Goal: Information Seeking & Learning: Learn about a topic

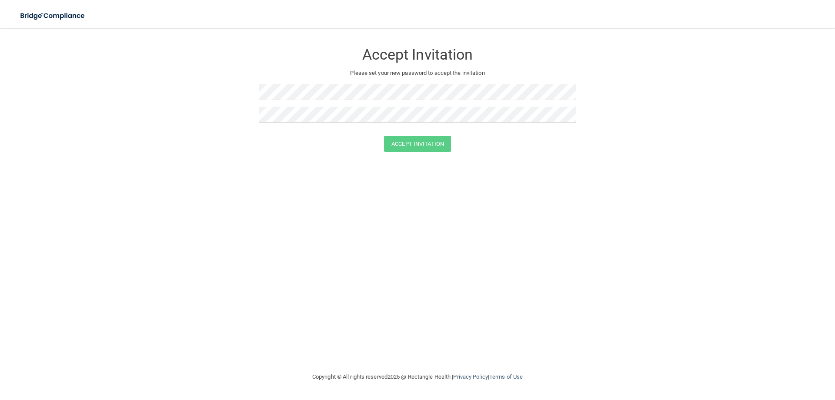
click at [338, 104] on div at bounding box center [417, 95] width 317 height 23
click at [338, 123] on div at bounding box center [417, 118] width 317 height 23
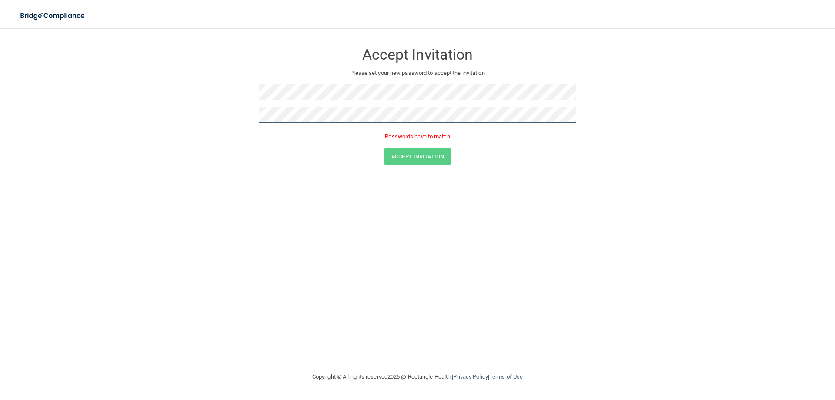
click at [187, 150] on form "Accept Invitation Please set your new password to accept the invitation Passwor…" at bounding box center [417, 106] width 800 height 138
click at [384, 136] on button "Accept Invitation" at bounding box center [417, 144] width 67 height 16
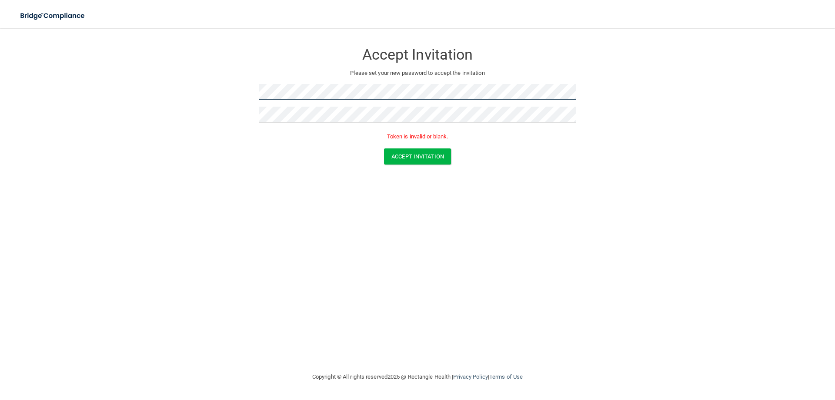
click at [195, 116] on form "Accept Invitation Please set your new password to accept the invitation Token i…" at bounding box center [417, 106] width 800 height 138
click at [384, 148] on button "Accept Invitation" at bounding box center [417, 156] width 67 height 16
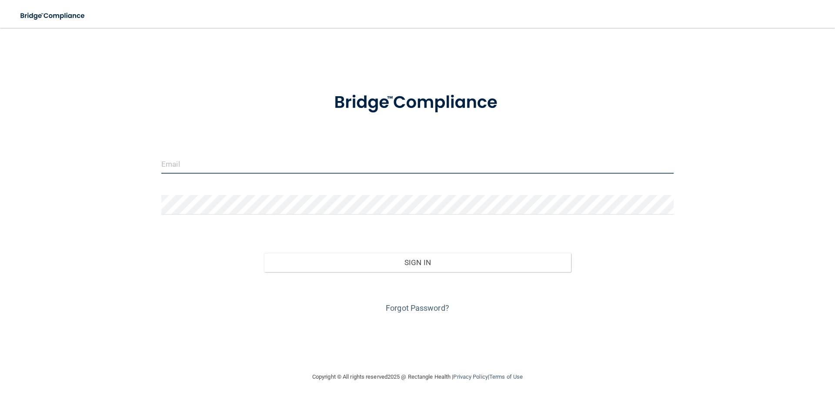
drag, startPoint x: 205, startPoint y: 166, endPoint x: 200, endPoint y: 160, distance: 7.5
click at [205, 166] on input "email" at bounding box center [417, 164] width 512 height 20
type input "ellasuff1@gmail.com"
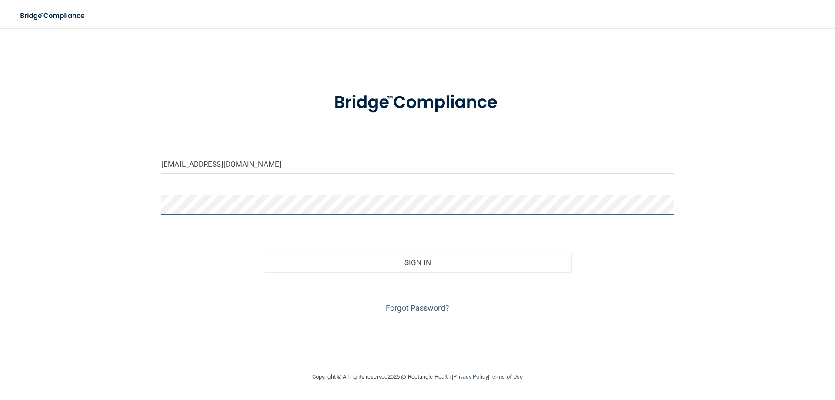
click at [264, 253] on button "Sign In" at bounding box center [417, 262] width 307 height 19
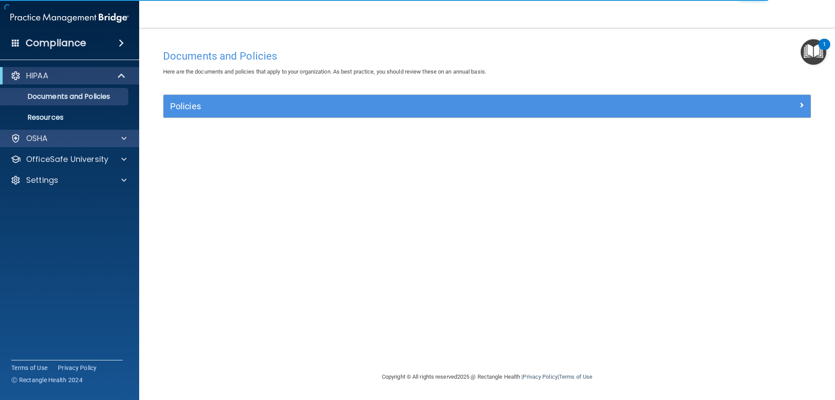
click at [134, 142] on div "OSHA" at bounding box center [70, 138] width 140 height 17
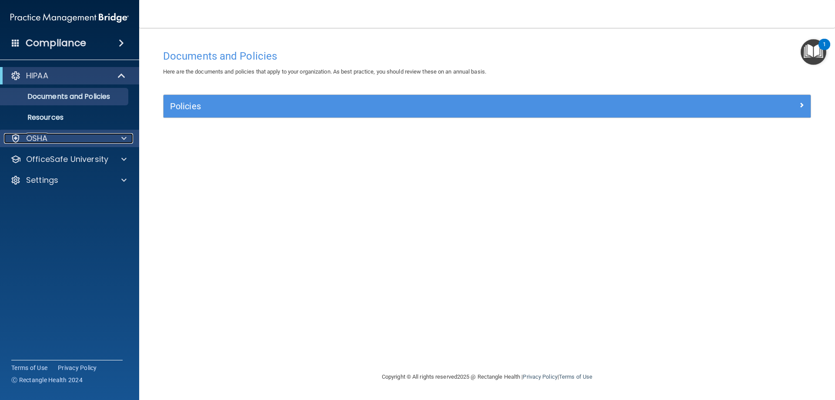
click at [120, 137] on div at bounding box center [123, 138] width 22 height 10
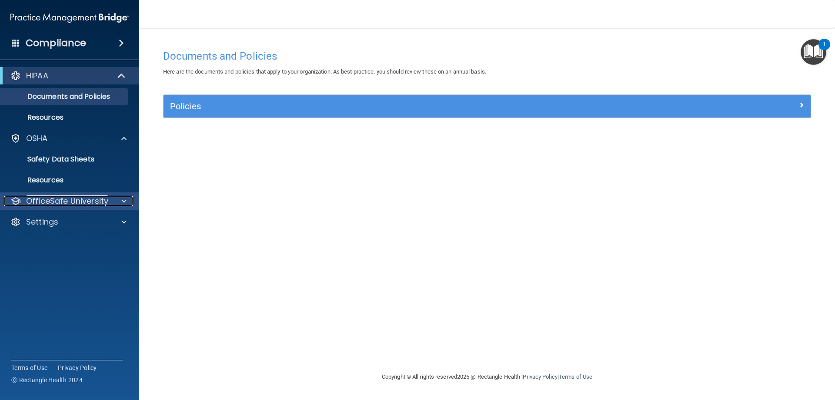
click at [120, 204] on div at bounding box center [123, 201] width 22 height 10
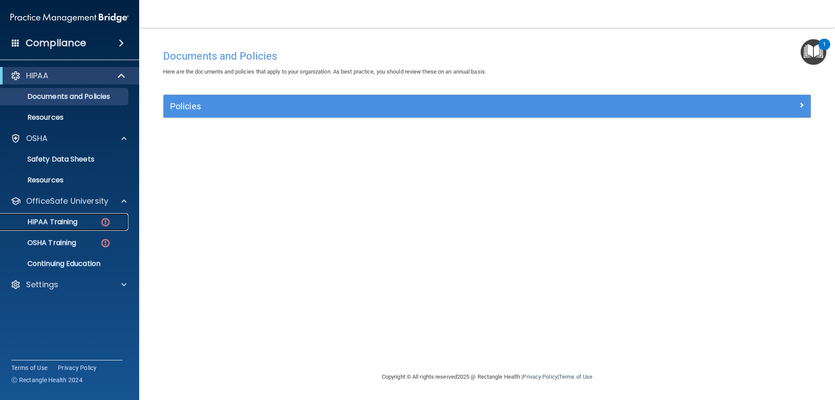
click at [97, 218] on div "HIPAA Training" at bounding box center [65, 221] width 119 height 9
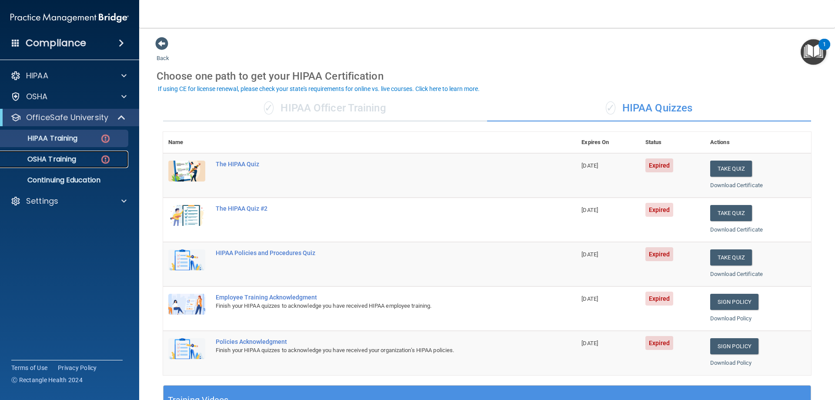
click at [76, 160] on p "OSHA Training" at bounding box center [41, 159] width 70 height 9
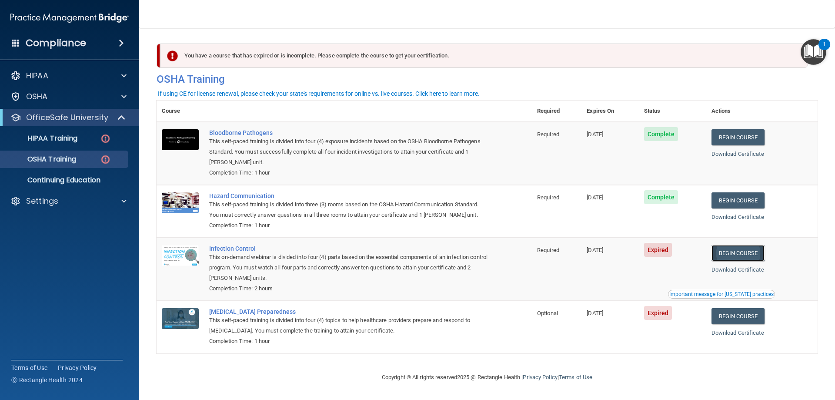
click at [735, 251] on link "Begin Course" at bounding box center [737, 253] width 53 height 16
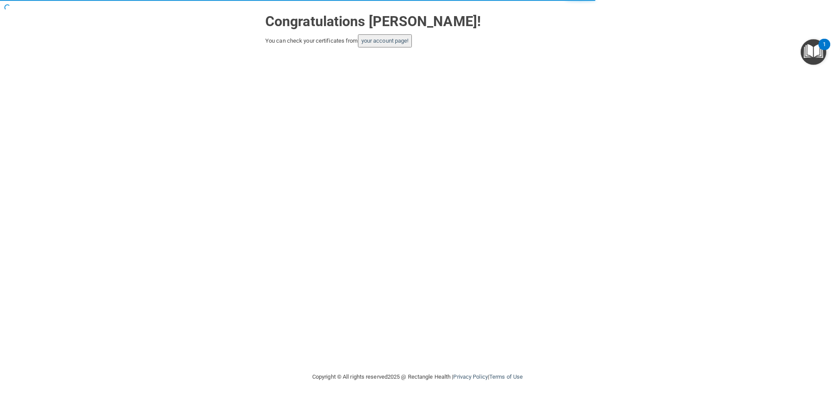
click at [376, 33] on div "Congratulations Ella G Suffoletta! You can check your certificates from your ac…" at bounding box center [417, 28] width 317 height 39
click at [382, 42] on link "your account page!" at bounding box center [384, 40] width 47 height 7
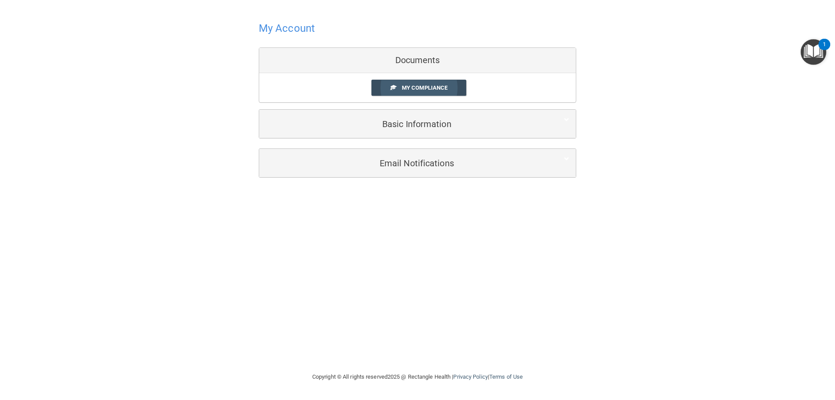
click at [431, 83] on link "My Compliance" at bounding box center [418, 88] width 95 height 16
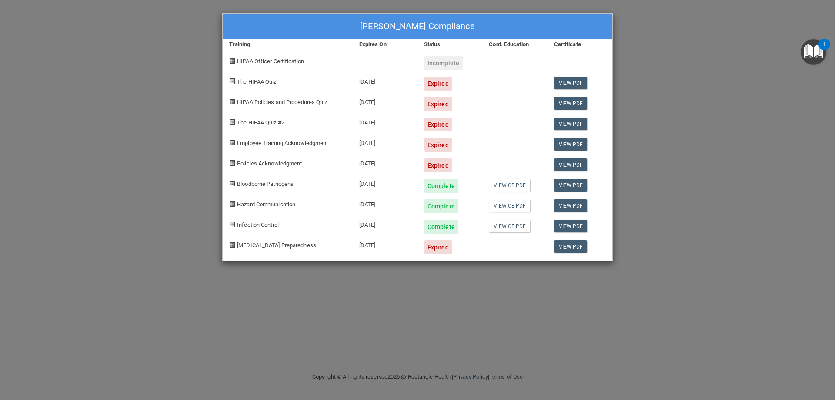
click at [636, 43] on div "Ella G Suffoletta's Compliance Training Expires On Status Cont. Education Certi…" at bounding box center [417, 200] width 835 height 400
